Goal: Task Accomplishment & Management: Use online tool/utility

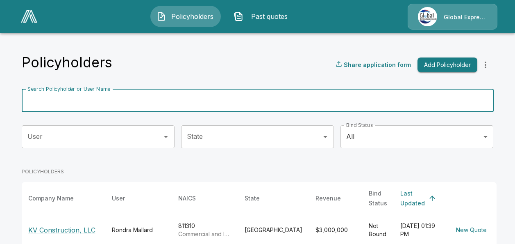
scroll to position [54, 0]
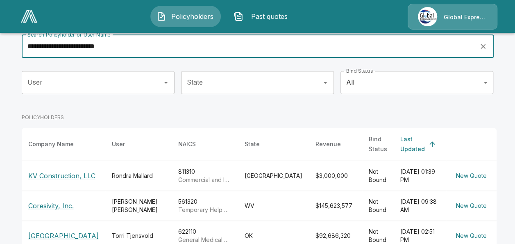
type input "**********"
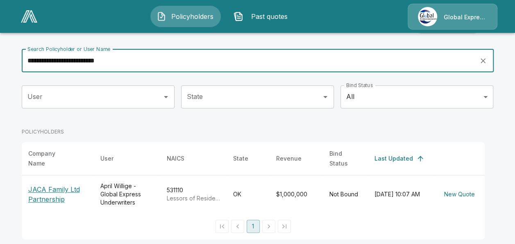
click at [50, 190] on p "JACA Family Ltd Partnership" at bounding box center [57, 194] width 59 height 20
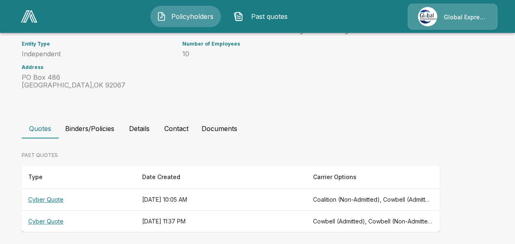
scroll to position [130, 0]
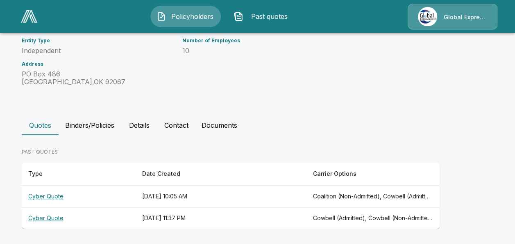
click at [48, 194] on th "Cyber Quote" at bounding box center [79, 196] width 114 height 22
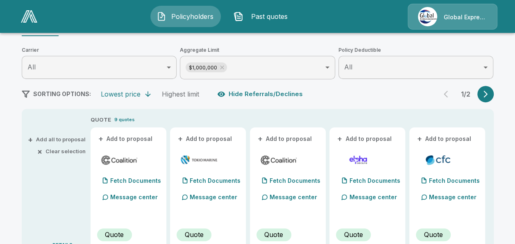
scroll to position [131, 0]
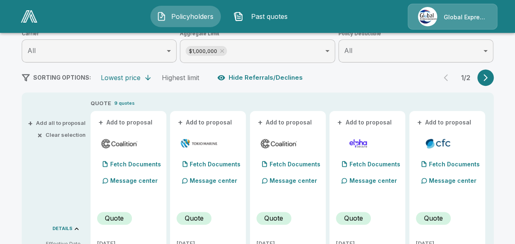
click at [144, 122] on button "+ Add to proposal" at bounding box center [125, 122] width 57 height 9
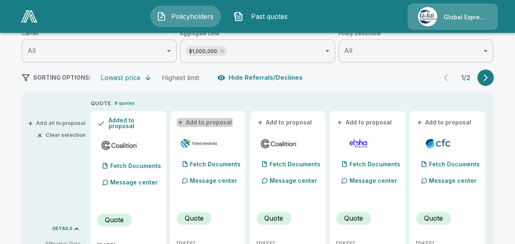
click at [201, 122] on button "+ Add to proposal" at bounding box center [205, 122] width 57 height 9
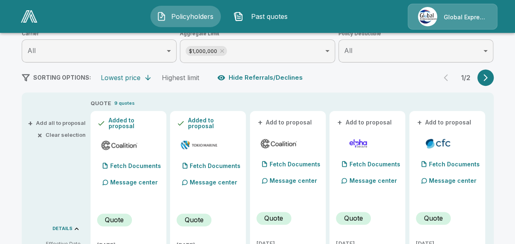
click at [286, 120] on button "+ Add to proposal" at bounding box center [285, 122] width 57 height 9
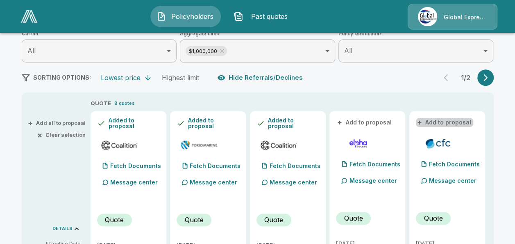
click at [447, 121] on button "+ Add to proposal" at bounding box center [444, 122] width 57 height 9
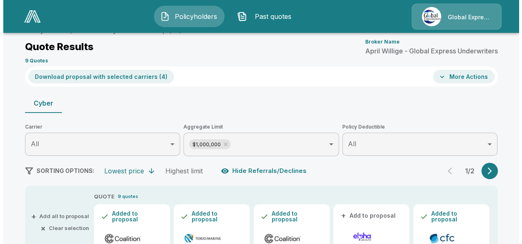
scroll to position [16, 0]
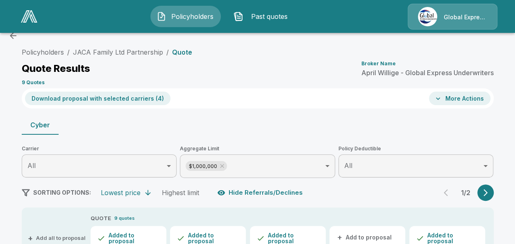
click at [103, 99] on button "Download proposal with selected carriers ( 4 )" at bounding box center [98, 98] width 146 height 14
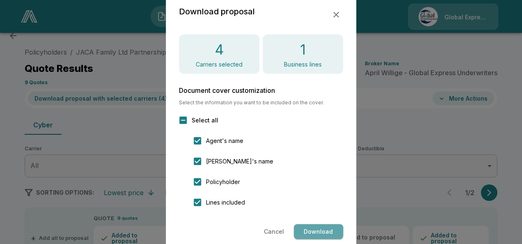
click at [321, 230] on button "Download" at bounding box center [318, 231] width 49 height 15
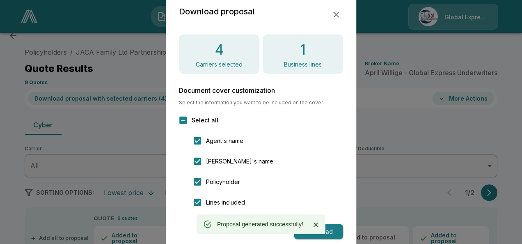
click at [339, 11] on icon "button" at bounding box center [336, 15] width 10 height 10
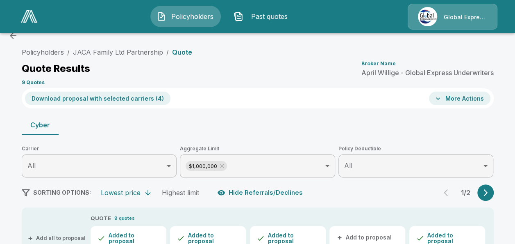
click at [454, 98] on button "More Actions" at bounding box center [460, 98] width 62 height 14
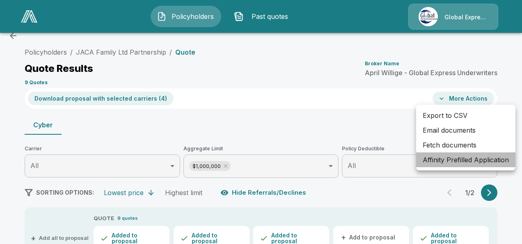
click at [453, 161] on li "Affinity Prefilled Application" at bounding box center [465, 159] width 99 height 15
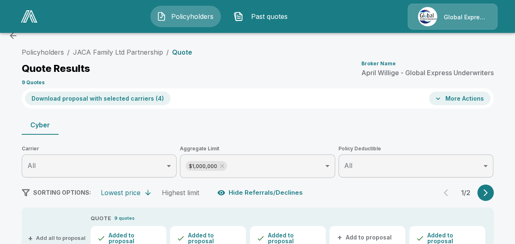
click at [450, 96] on button "More Actions" at bounding box center [460, 98] width 62 height 14
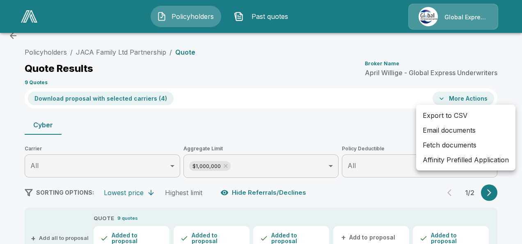
click at [450, 130] on li "Email documents" at bounding box center [465, 130] width 99 height 15
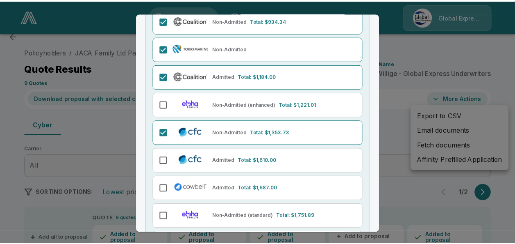
scroll to position [155, 0]
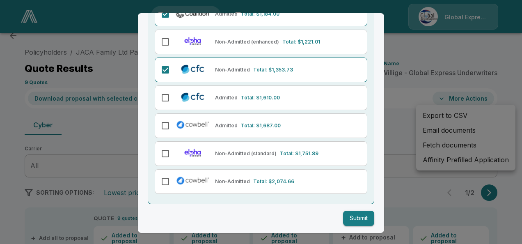
click at [355, 216] on button "Submit" at bounding box center [358, 217] width 31 height 15
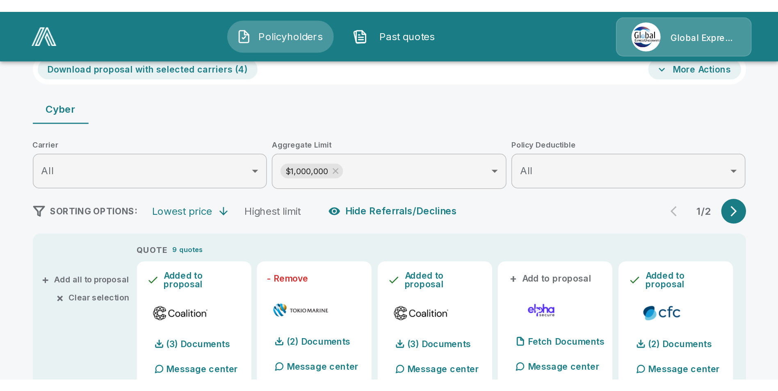
scroll to position [55, 0]
